Goal: Task Accomplishment & Management: Manage account settings

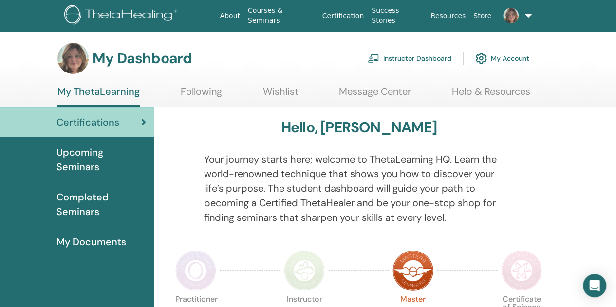
click at [395, 59] on link "Instructor Dashboard" at bounding box center [410, 58] width 84 height 21
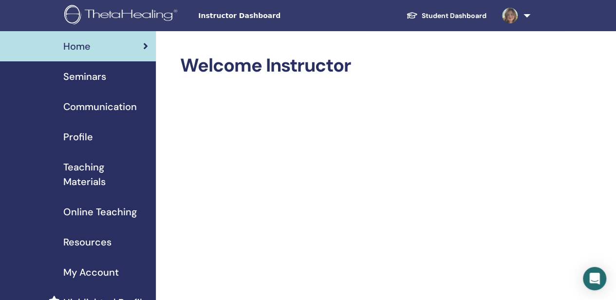
click at [93, 85] on link "Seminars" at bounding box center [78, 76] width 156 height 30
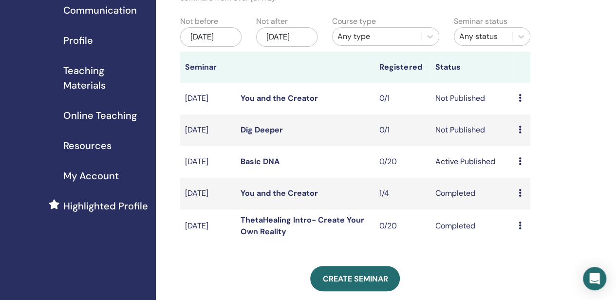
scroll to position [97, 0]
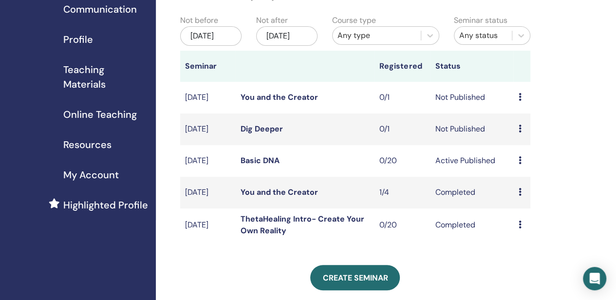
click at [521, 132] on icon at bounding box center [519, 129] width 3 height 8
click at [325, 107] on td "You and the Creator" at bounding box center [305, 98] width 139 height 32
click at [309, 142] on td "Dig Deeper" at bounding box center [305, 130] width 139 height 32
click at [524, 135] on div "Preview Edit Attendees Cancel" at bounding box center [521, 129] width 7 height 12
click at [518, 162] on link "Edit" at bounding box center [519, 164] width 14 height 10
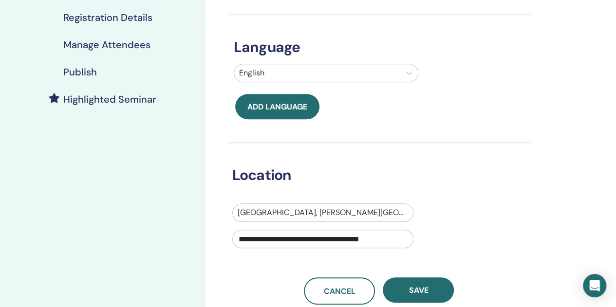
scroll to position [203, 0]
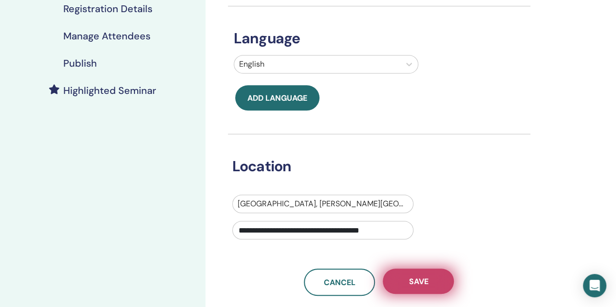
click at [425, 282] on span "Save" at bounding box center [418, 282] width 19 height 10
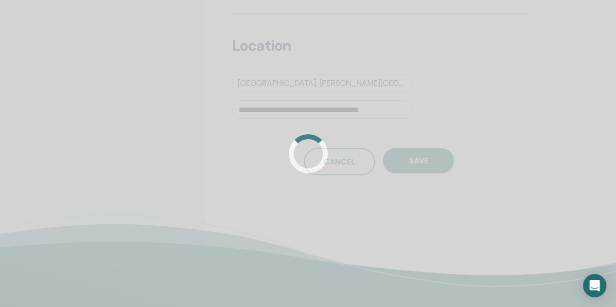
scroll to position [324, 0]
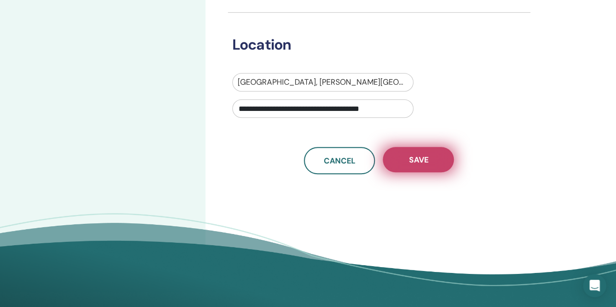
click at [429, 158] on button "Save" at bounding box center [418, 159] width 71 height 25
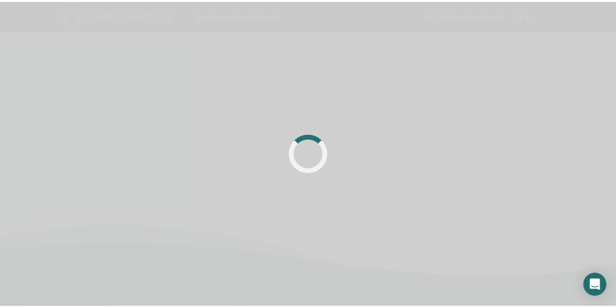
scroll to position [232, 0]
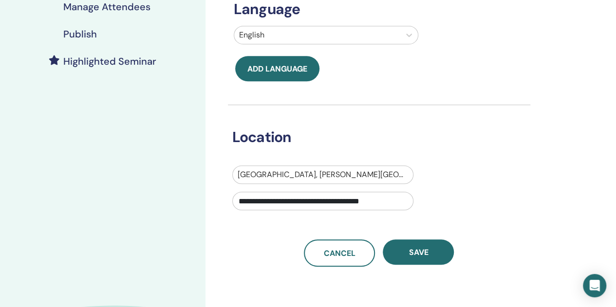
click at [434, 251] on button "Save" at bounding box center [418, 252] width 71 height 25
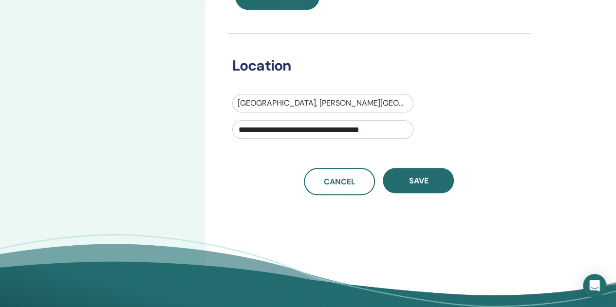
scroll to position [302, 0]
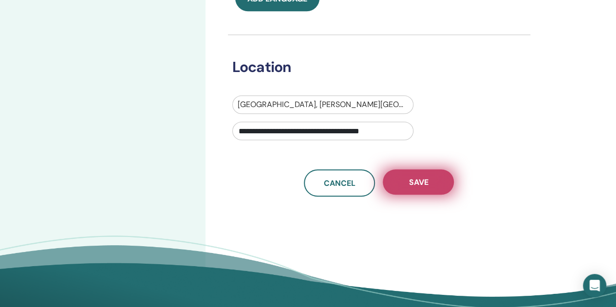
click at [421, 180] on span "Save" at bounding box center [418, 182] width 19 height 10
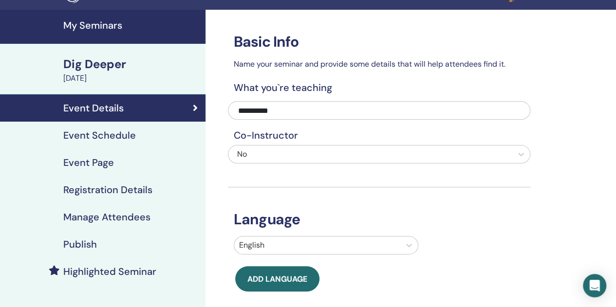
scroll to position [22, 0]
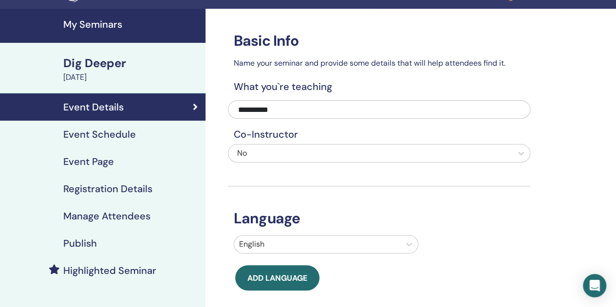
click at [78, 192] on h4 "Registration Details" at bounding box center [107, 189] width 89 height 12
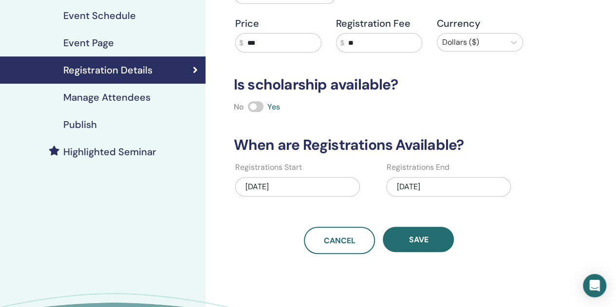
scroll to position [142, 0]
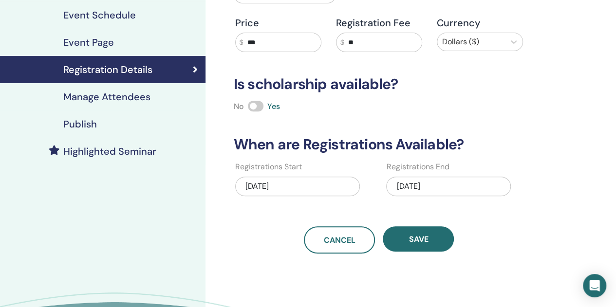
click at [73, 126] on h4 "Publish" at bounding box center [80, 124] width 34 height 12
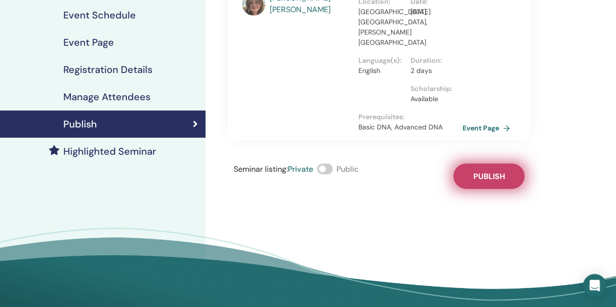
click at [477, 164] on button "Publish" at bounding box center [489, 176] width 71 height 25
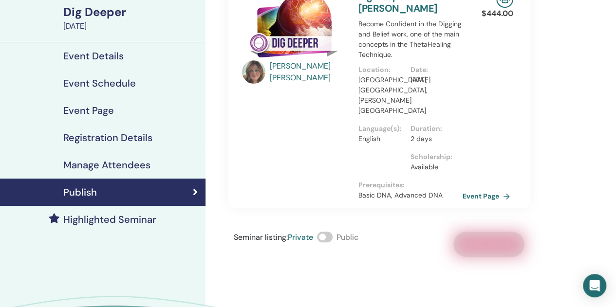
scroll to position [80, 0]
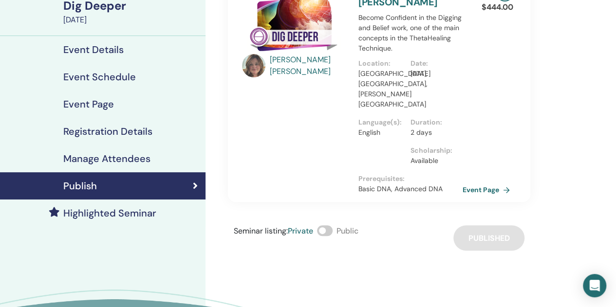
click at [499, 235] on div "Seminar listing : Private Public Published" at bounding box center [379, 238] width 303 height 25
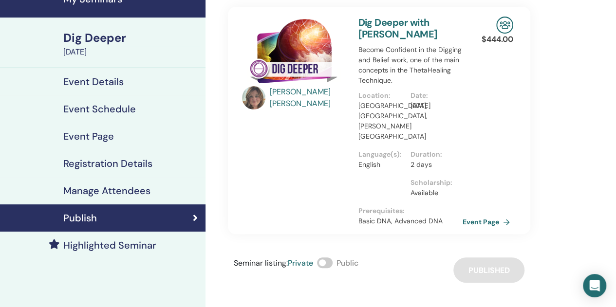
scroll to position [0, 0]
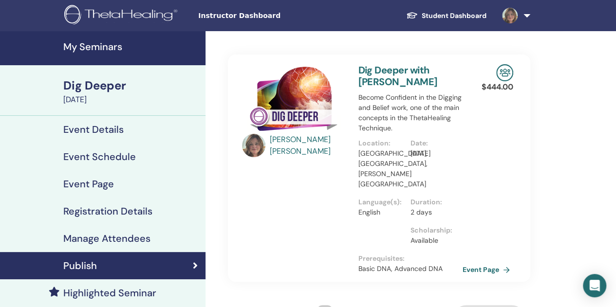
click at [80, 45] on h4 "My Seminars" at bounding box center [131, 47] width 136 height 12
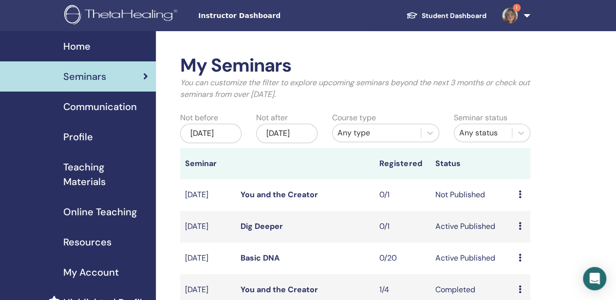
click at [482, 208] on td "Not Published" at bounding box center [471, 195] width 83 height 32
click at [520, 198] on icon at bounding box center [519, 194] width 3 height 8
click at [516, 232] on link "Edit" at bounding box center [515, 228] width 14 height 10
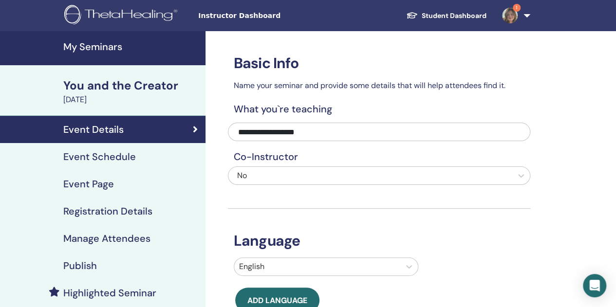
click at [77, 263] on h4 "Publish" at bounding box center [80, 266] width 34 height 12
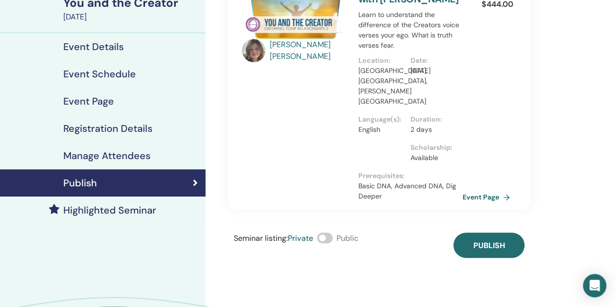
scroll to position [83, 0]
click at [558, 189] on div "Meredith Benesch You and the Creator with Meredith Benesch Learn to understand …" at bounding box center [411, 171] width 411 height 446
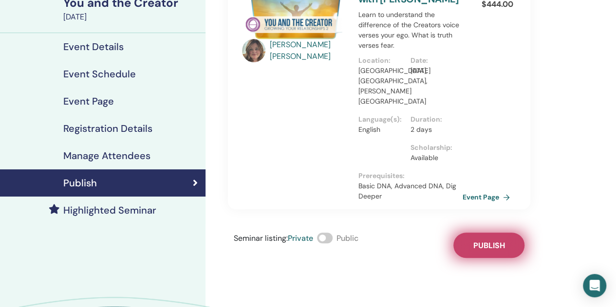
click at [487, 246] on span "Publish" at bounding box center [489, 246] width 32 height 10
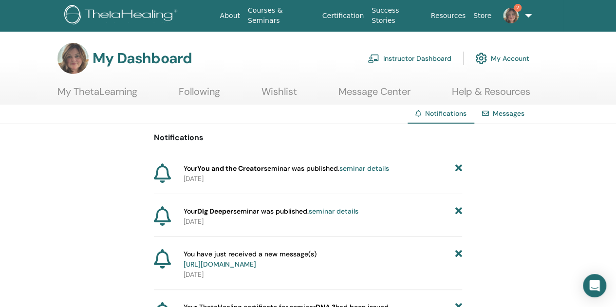
click at [514, 10] on span "2" at bounding box center [518, 8] width 8 height 8
